Goal: Task Accomplishment & Management: Use online tool/utility

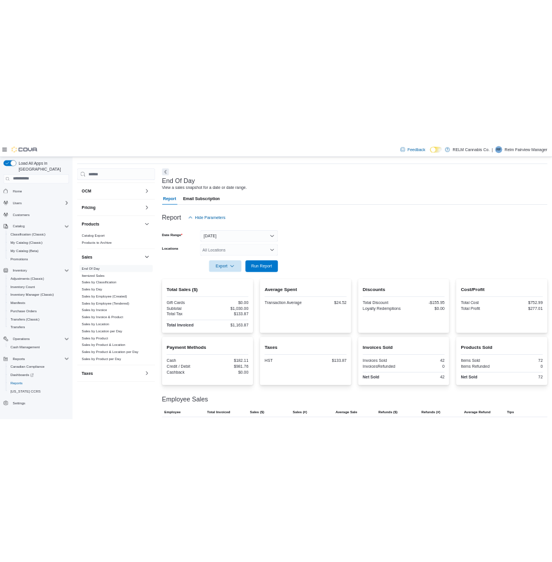
scroll to position [63, 0]
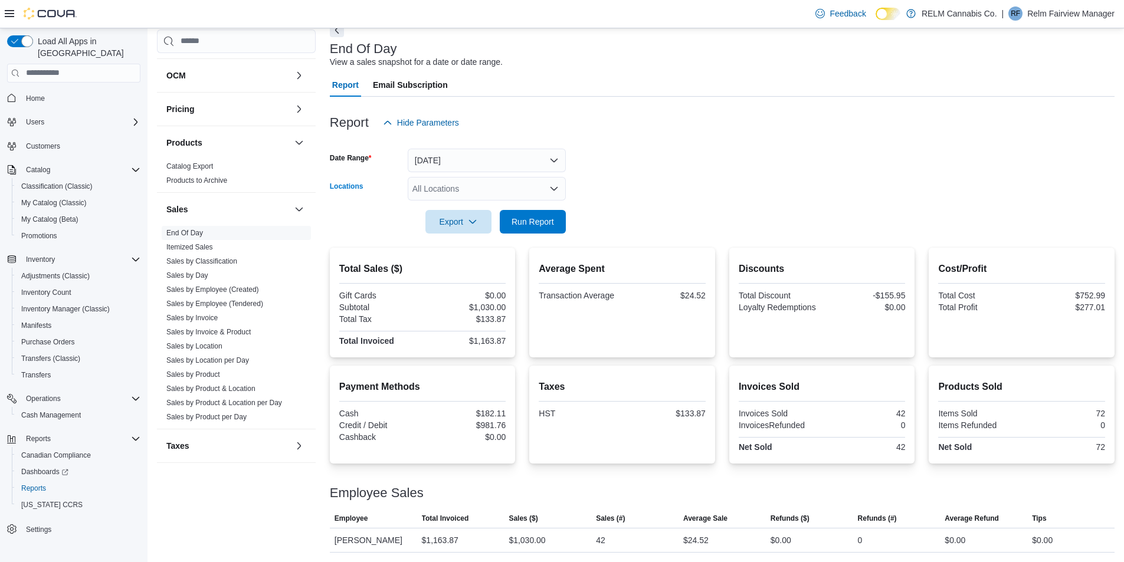
click at [557, 191] on icon "Open list of options" at bounding box center [553, 188] width 9 height 9
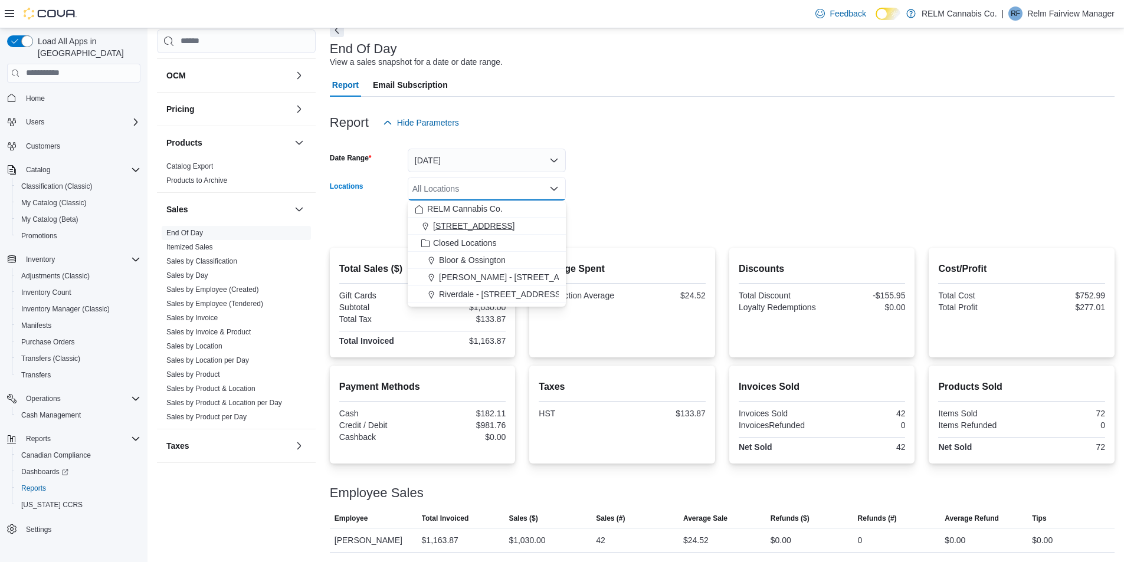
click at [494, 228] on span "[STREET_ADDRESS]" at bounding box center [473, 226] width 81 height 12
click at [731, 208] on div at bounding box center [722, 205] width 785 height 9
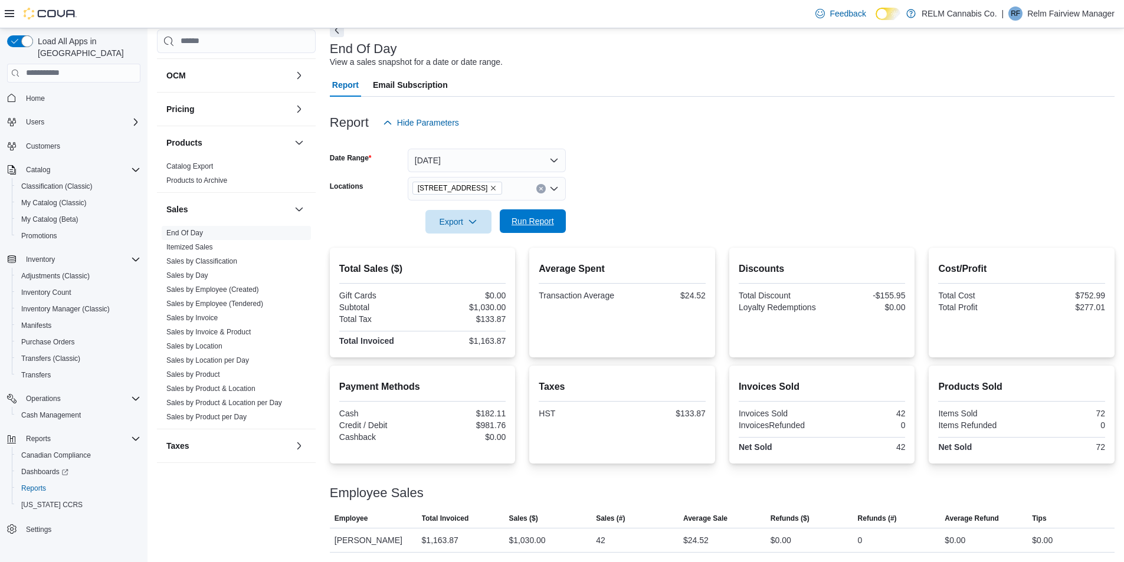
click at [529, 221] on span "Run Report" at bounding box center [532, 221] width 42 height 12
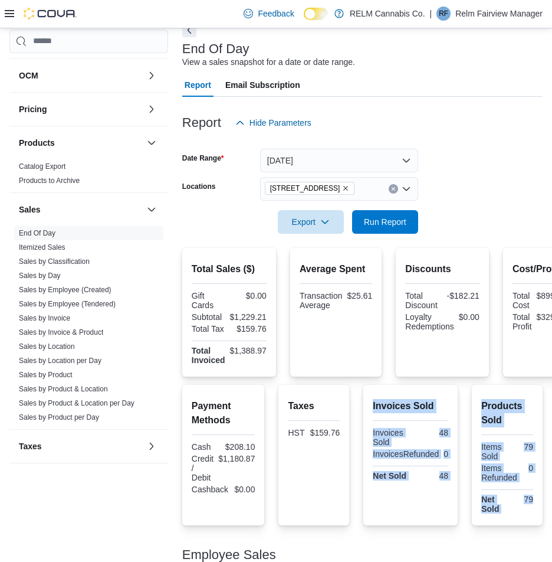
drag, startPoint x: 265, startPoint y: 537, endPoint x: 339, endPoint y: 408, distance: 148.5
click at [296, 465] on div "Total Sales ($) Gift Cards $0.00 Subtotal $1,229.21 Total Tax $159.76 Total Inv…" at bounding box center [362, 471] width 360 height 447
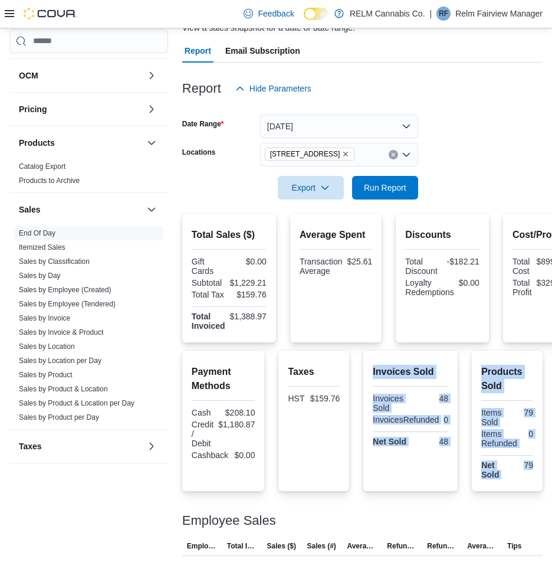
scroll to position [118, 0]
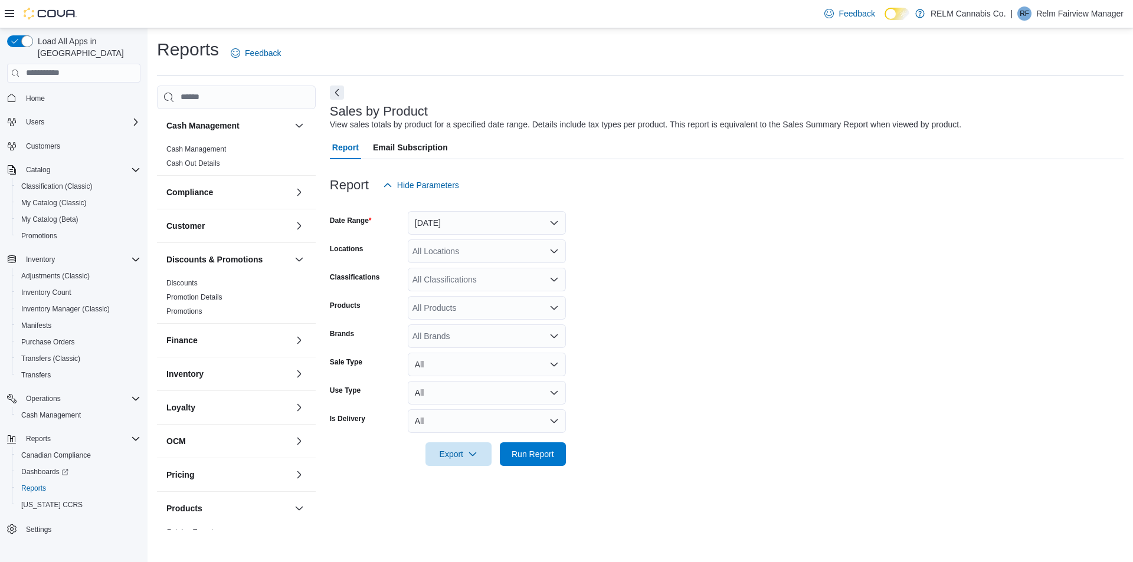
click at [555, 252] on icon "Open list of options" at bounding box center [553, 251] width 7 height 4
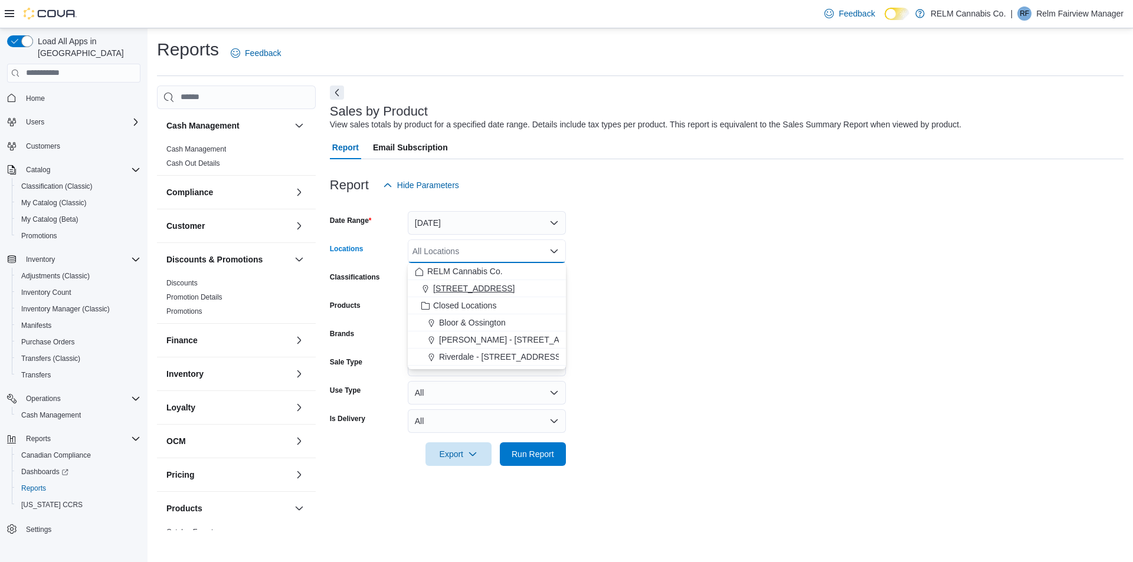
click at [456, 287] on span "[STREET_ADDRESS]" at bounding box center [473, 289] width 81 height 12
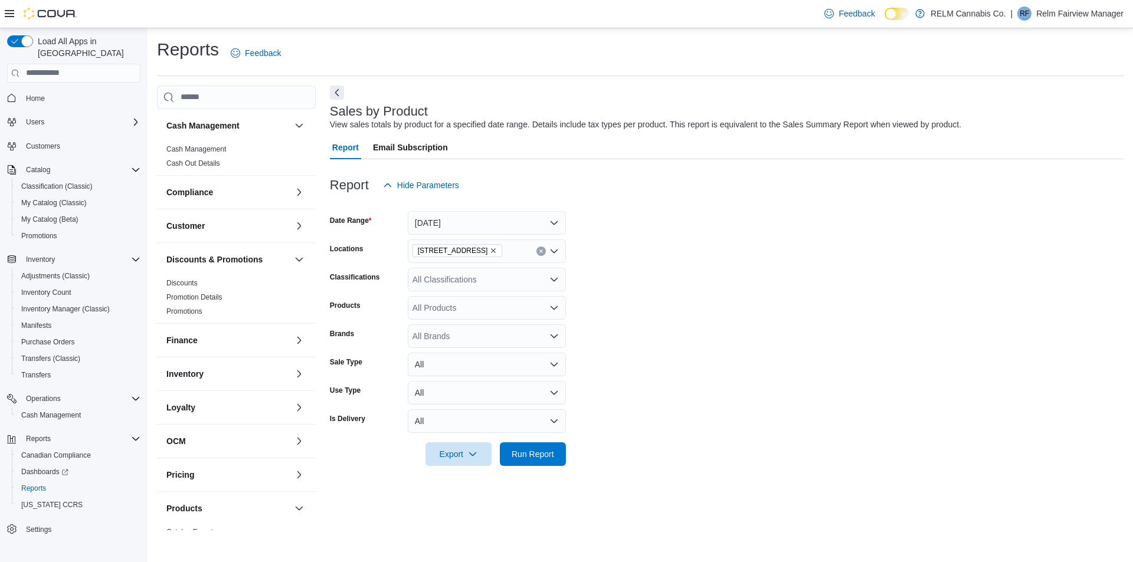
click at [624, 342] on form "Date Range [DATE] Locations [STREET_ADDRESS] Classifications All Classification…" at bounding box center [726, 331] width 793 height 269
click at [548, 452] on span "Run Report" at bounding box center [532, 454] width 42 height 12
